Goal: Task Accomplishment & Management: Complete application form

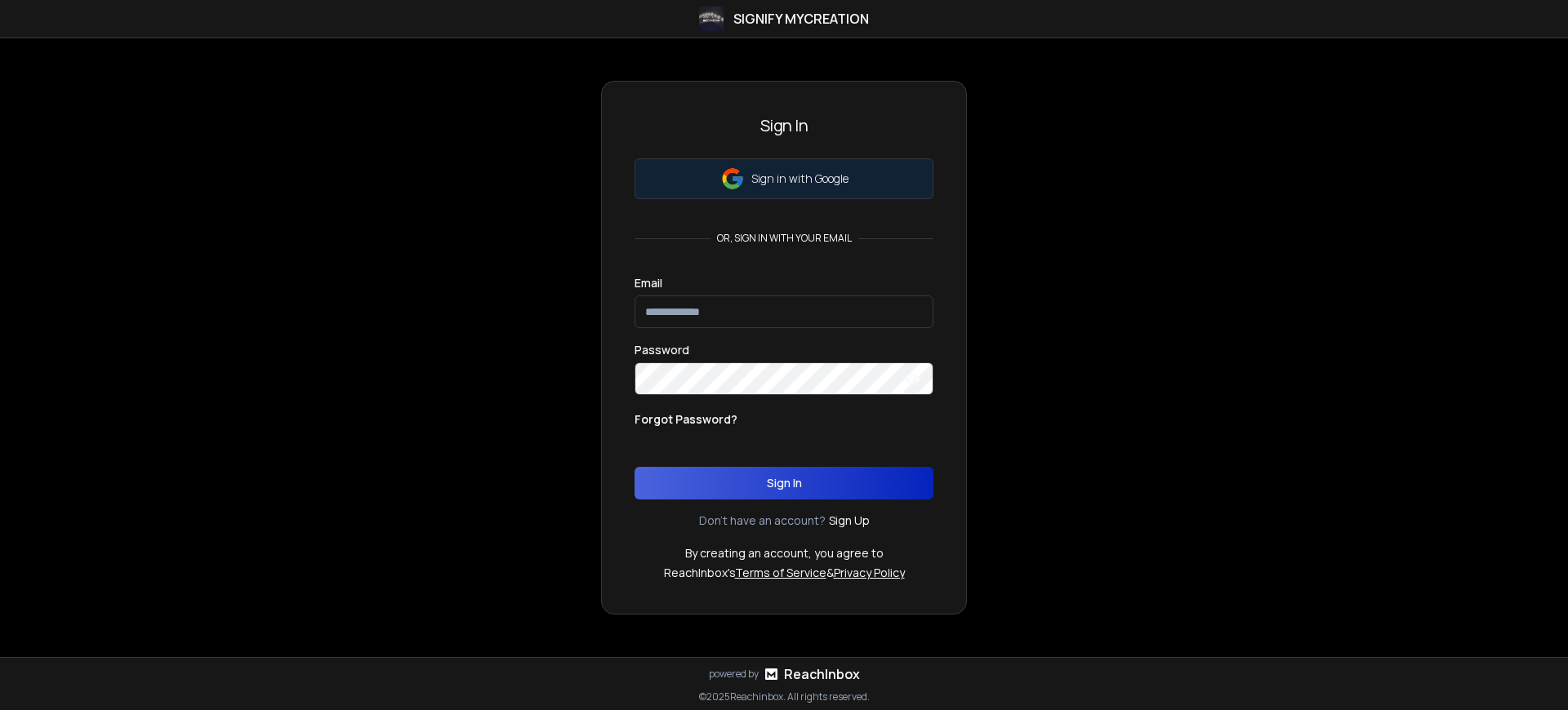
click at [799, 179] on p "Sign in with Google" at bounding box center [799, 179] width 97 height 17
click at [784, 126] on h3 "Sign In" at bounding box center [783, 126] width 299 height 23
click at [784, 553] on p "By creating an account, you agree to" at bounding box center [784, 553] width 198 height 17
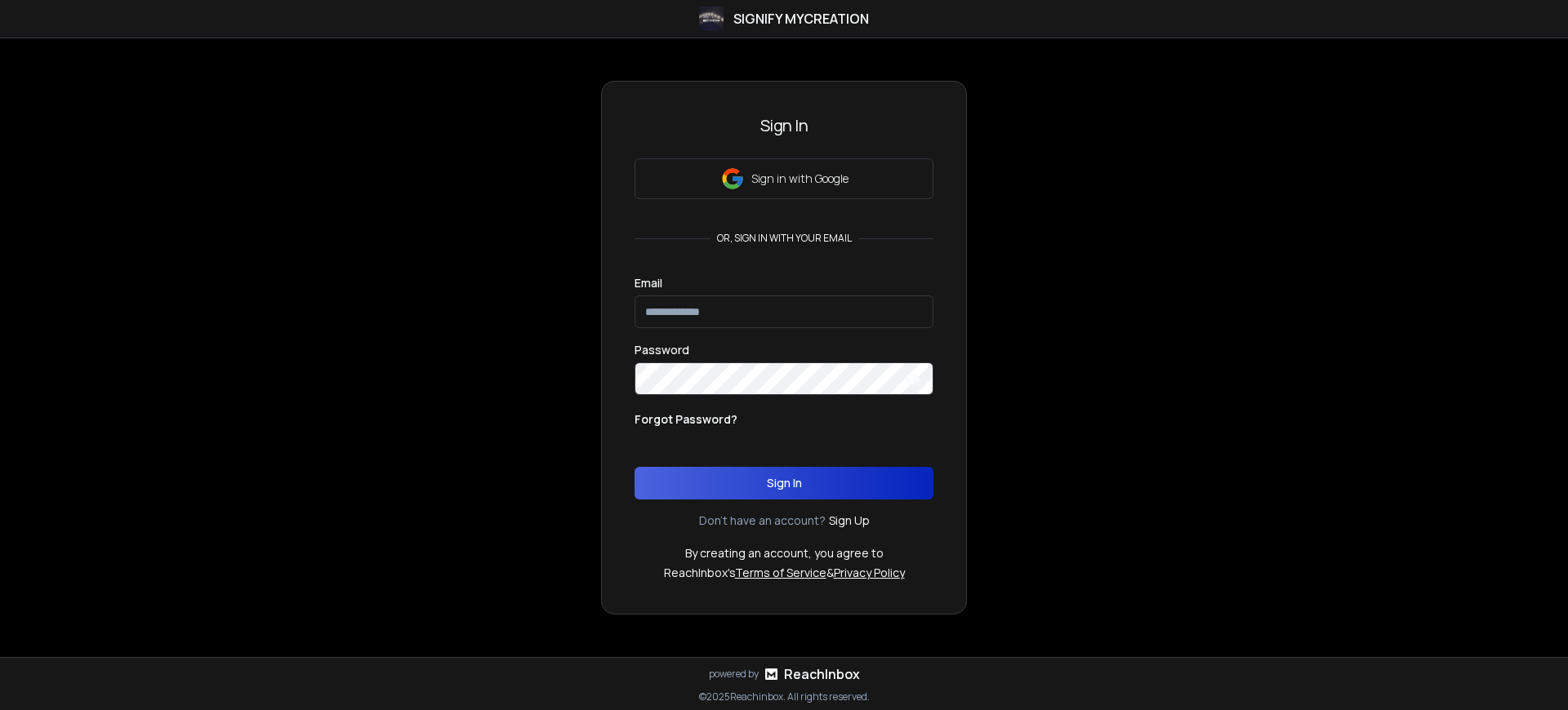
click at [784, 553] on p "By creating an account, you agree to" at bounding box center [784, 553] width 198 height 17
click at [784, 126] on h3 "Sign In" at bounding box center [783, 126] width 299 height 23
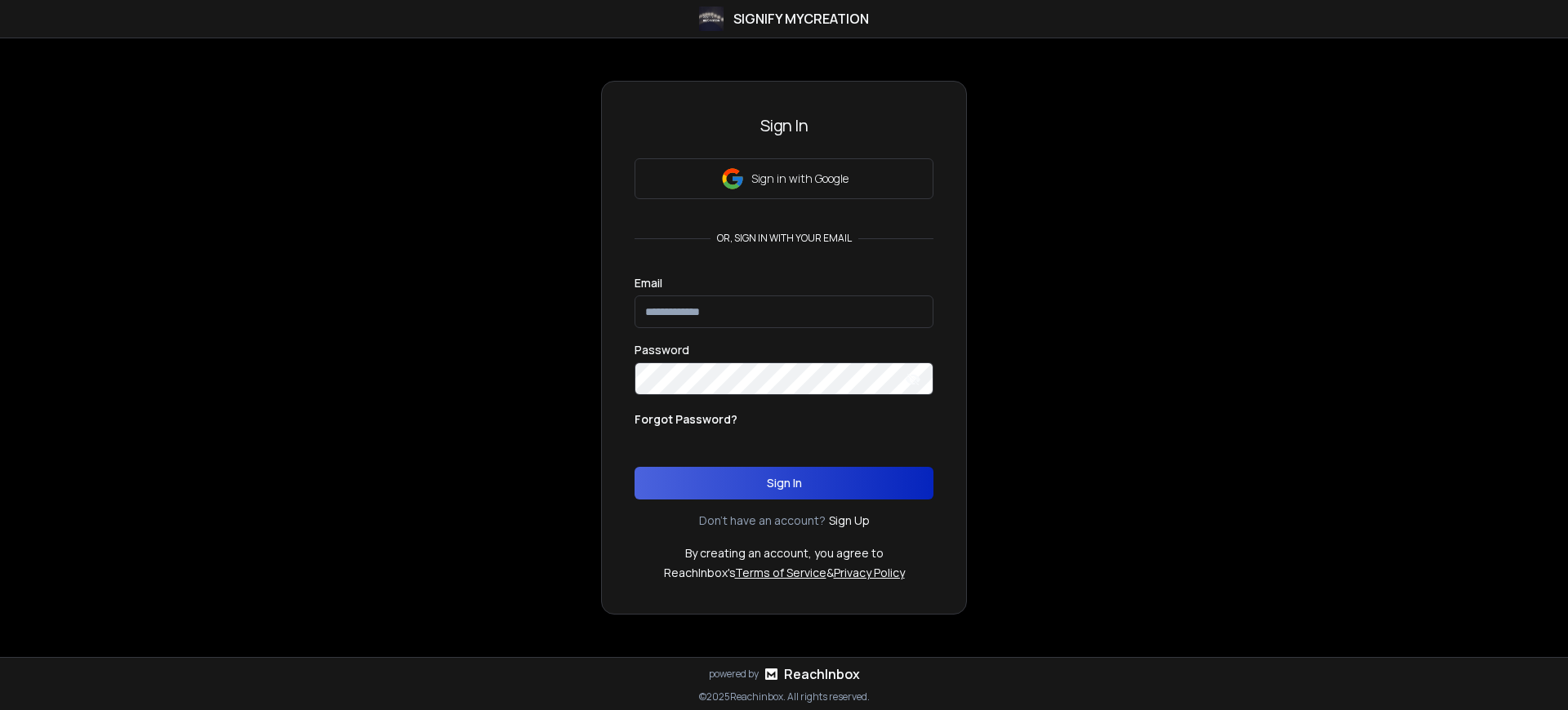
click at [784, 553] on p "By creating an account, you agree to" at bounding box center [784, 553] width 198 height 17
click at [784, 126] on h3 "Sign In" at bounding box center [783, 126] width 299 height 23
click at [784, 553] on p "By creating an account, you agree to" at bounding box center [784, 553] width 198 height 17
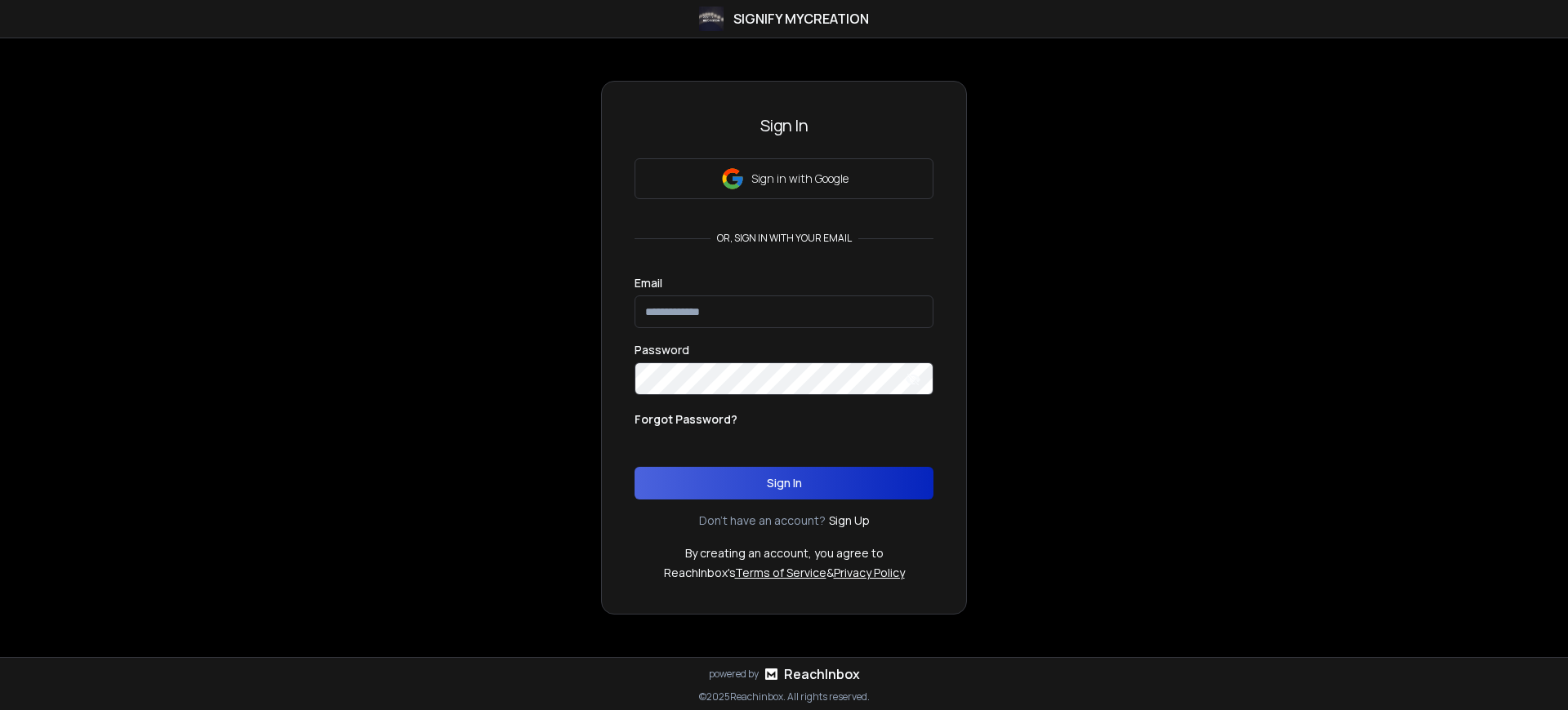
click at [784, 553] on p "By creating an account, you agree to" at bounding box center [784, 553] width 198 height 17
click at [784, 126] on h3 "Sign In" at bounding box center [783, 126] width 299 height 23
click at [799, 179] on p "Sign in with Google" at bounding box center [799, 179] width 97 height 17
click at [784, 553] on p "By creating an account, you agree to" at bounding box center [784, 553] width 198 height 17
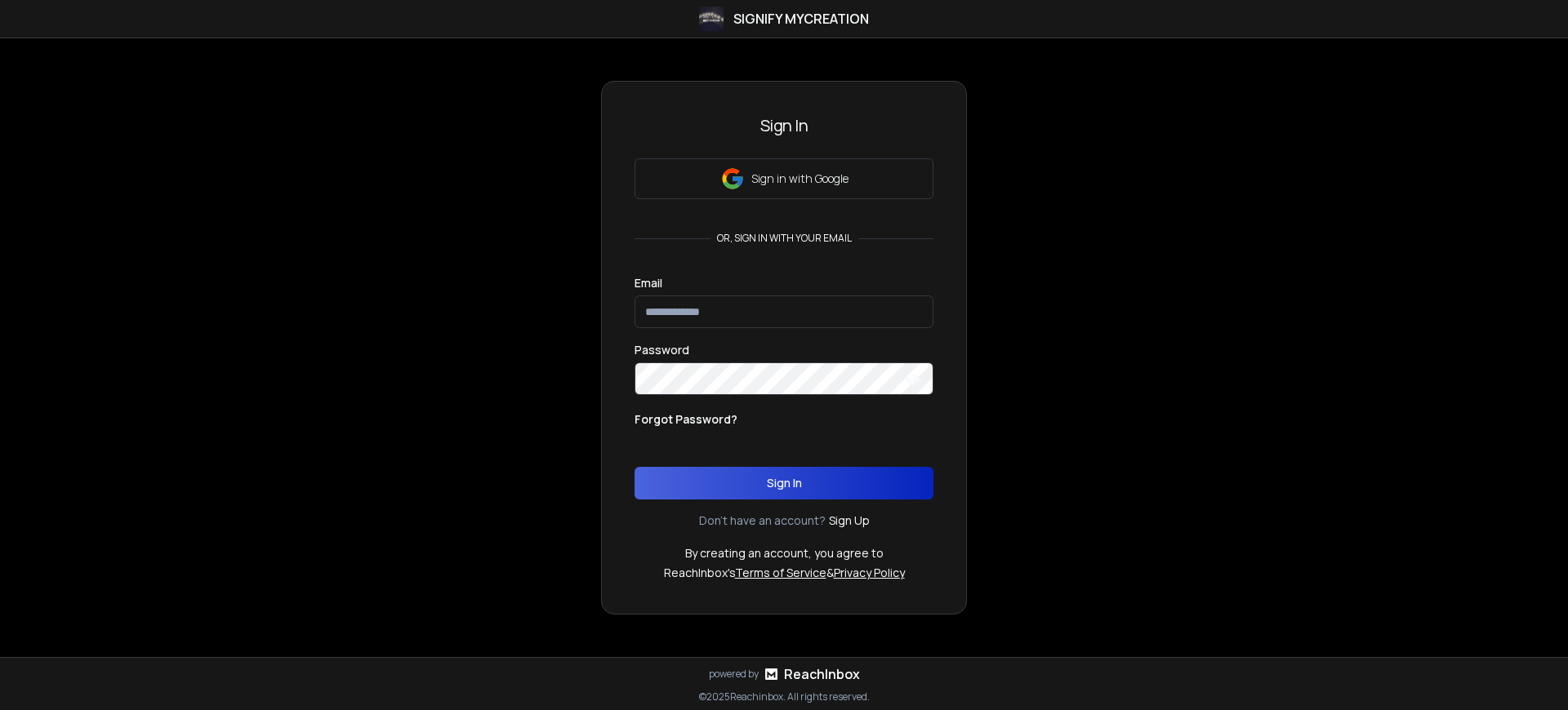
click at [784, 553] on p "By creating an account, you agree to" at bounding box center [784, 553] width 198 height 17
click at [799, 179] on p "Sign in with Google" at bounding box center [799, 179] width 97 height 17
click at [784, 126] on h3 "Sign In" at bounding box center [783, 126] width 299 height 23
click at [784, 553] on p "By creating an account, you agree to" at bounding box center [784, 553] width 198 height 17
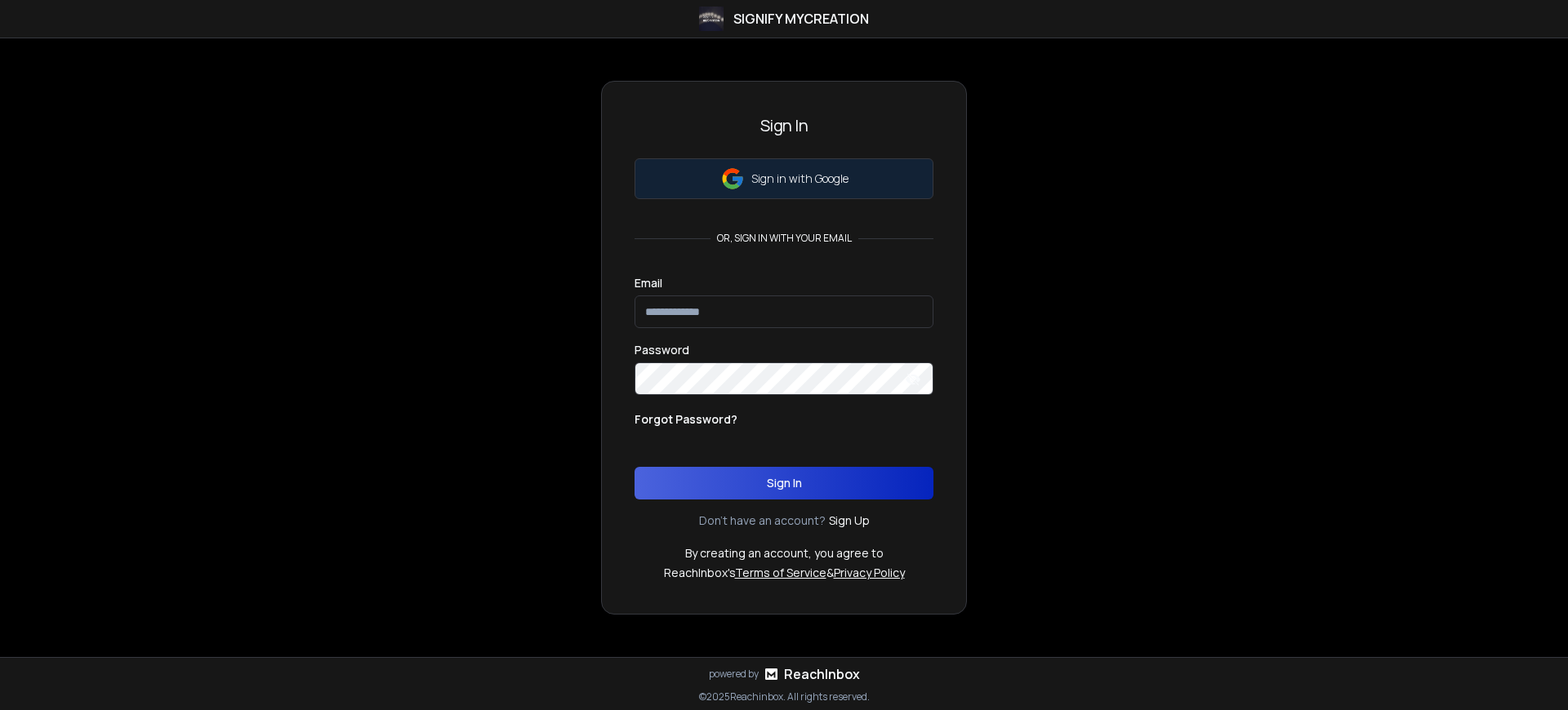
click at [799, 179] on p "Sign in with Google" at bounding box center [799, 179] width 97 height 17
click at [784, 126] on h3 "Sign In" at bounding box center [783, 126] width 299 height 23
click at [784, 553] on p "By creating an account, you agree to" at bounding box center [784, 553] width 198 height 17
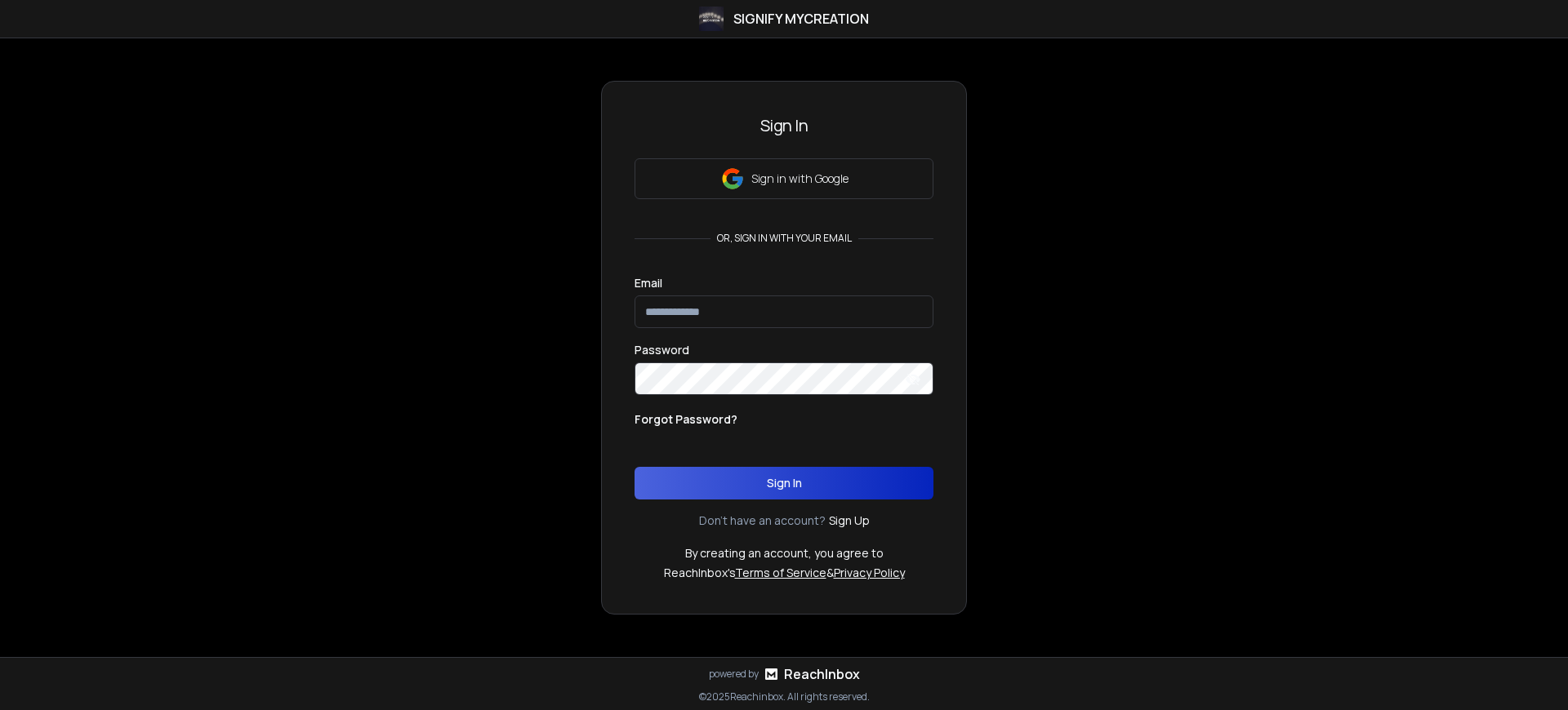
click at [784, 239] on p "or, sign in with your email" at bounding box center [784, 239] width 148 height 13
click at [784, 553] on p "By creating an account, you agree to" at bounding box center [784, 553] width 198 height 17
click at [784, 239] on p "or, sign in with your email" at bounding box center [784, 239] width 148 height 13
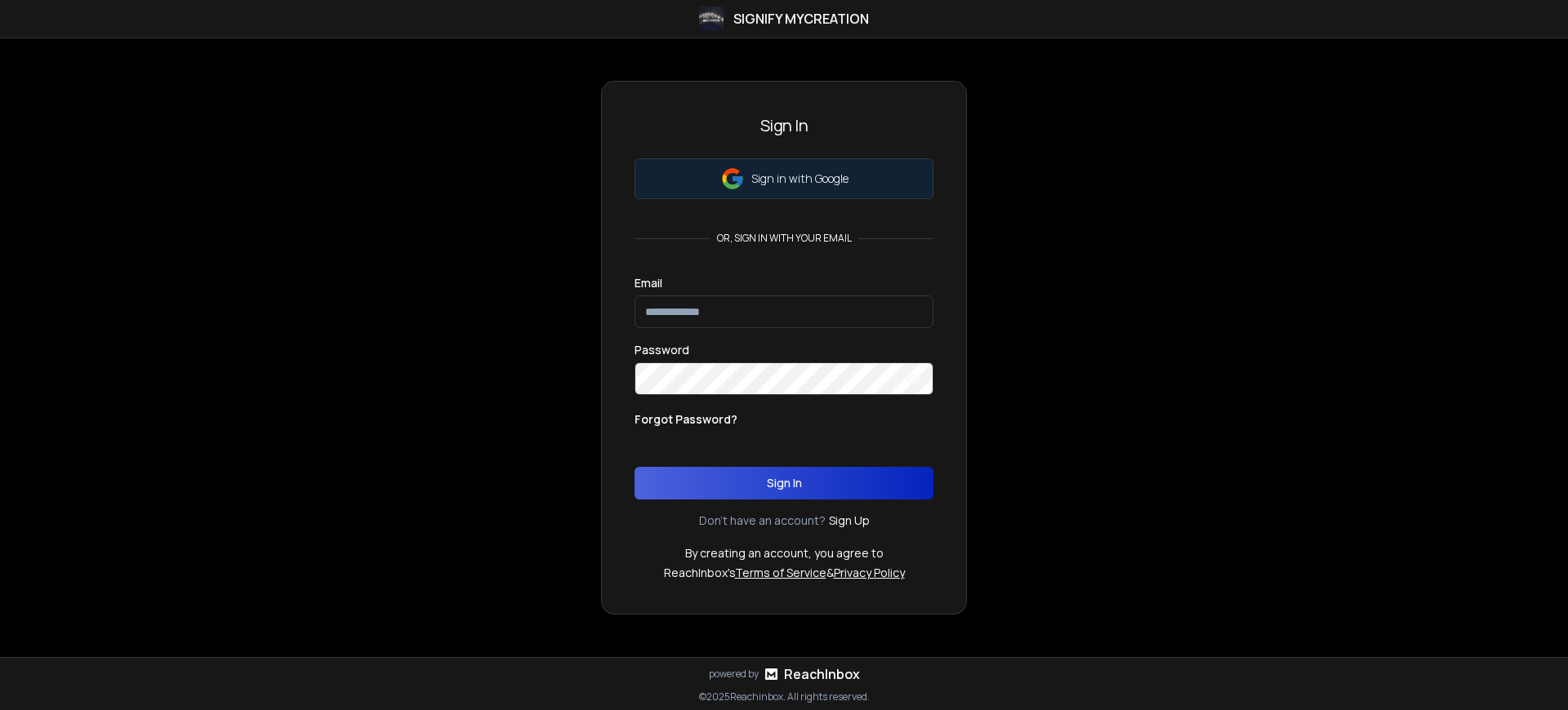
click at [799, 179] on p "Sign in with Google" at bounding box center [799, 179] width 97 height 17
click at [784, 126] on h3 "Sign In" at bounding box center [783, 126] width 299 height 23
click at [784, 553] on p "By creating an account, you agree to" at bounding box center [784, 553] width 198 height 17
click at [784, 483] on button "Sign In" at bounding box center [783, 483] width 299 height 32
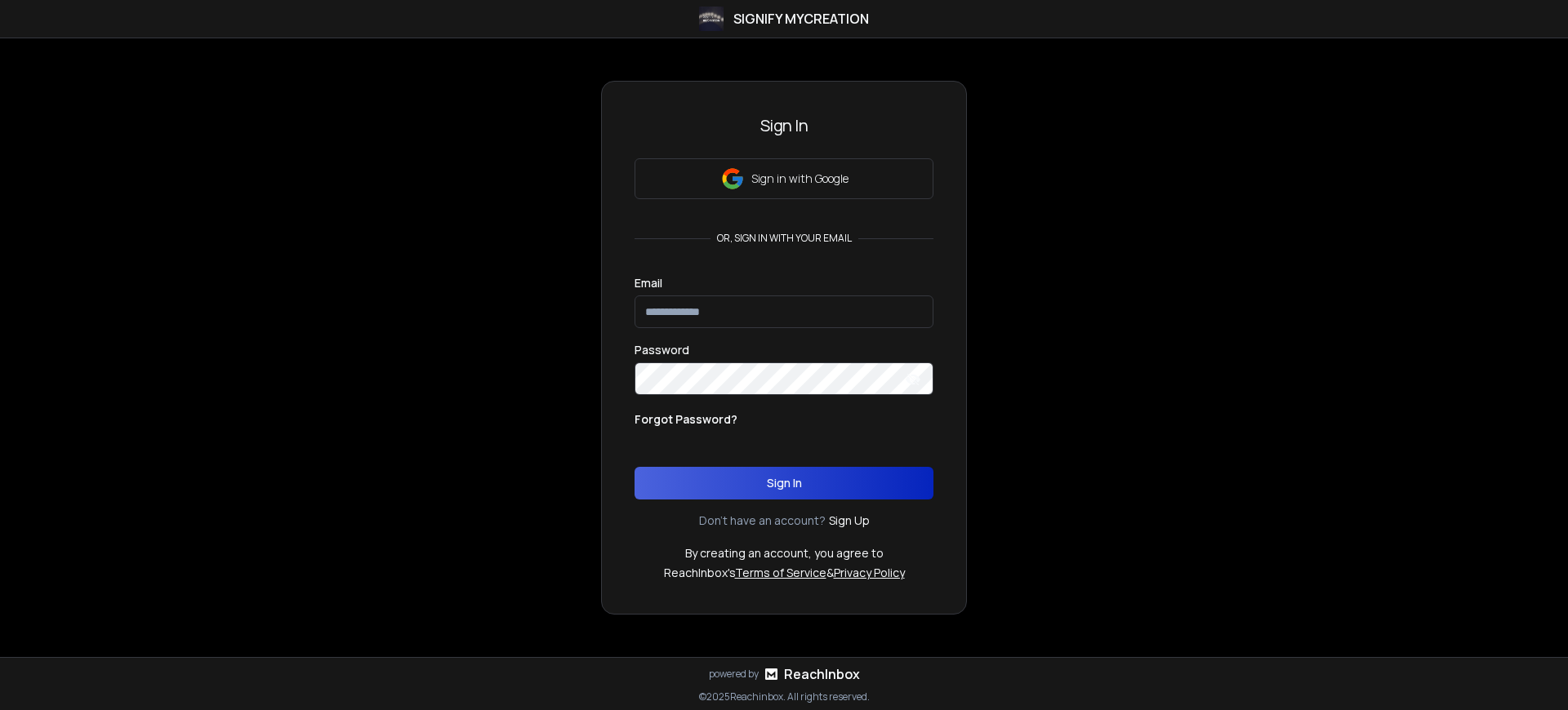
click at [784, 553] on p "By creating an account, you agree to" at bounding box center [784, 553] width 198 height 17
click at [784, 483] on button "Sign In" at bounding box center [783, 483] width 299 height 32
click at [799, 179] on p "Sign in with Google" at bounding box center [799, 179] width 97 height 17
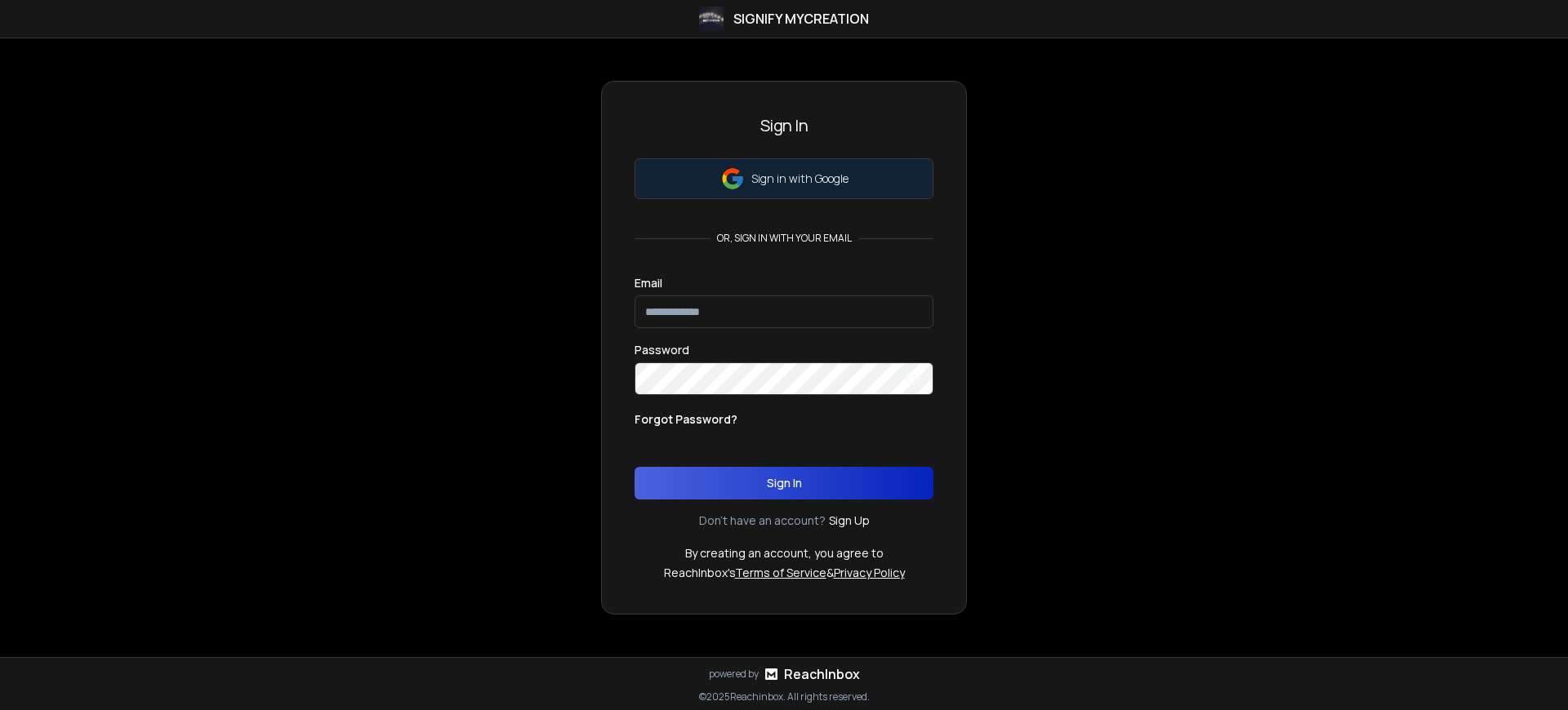
click at [799, 179] on p "Sign in with Google" at bounding box center [799, 179] width 97 height 17
click at [847, 521] on link "Sign Up" at bounding box center [849, 521] width 41 height 17
